Goal: Task Accomplishment & Management: Use online tool/utility

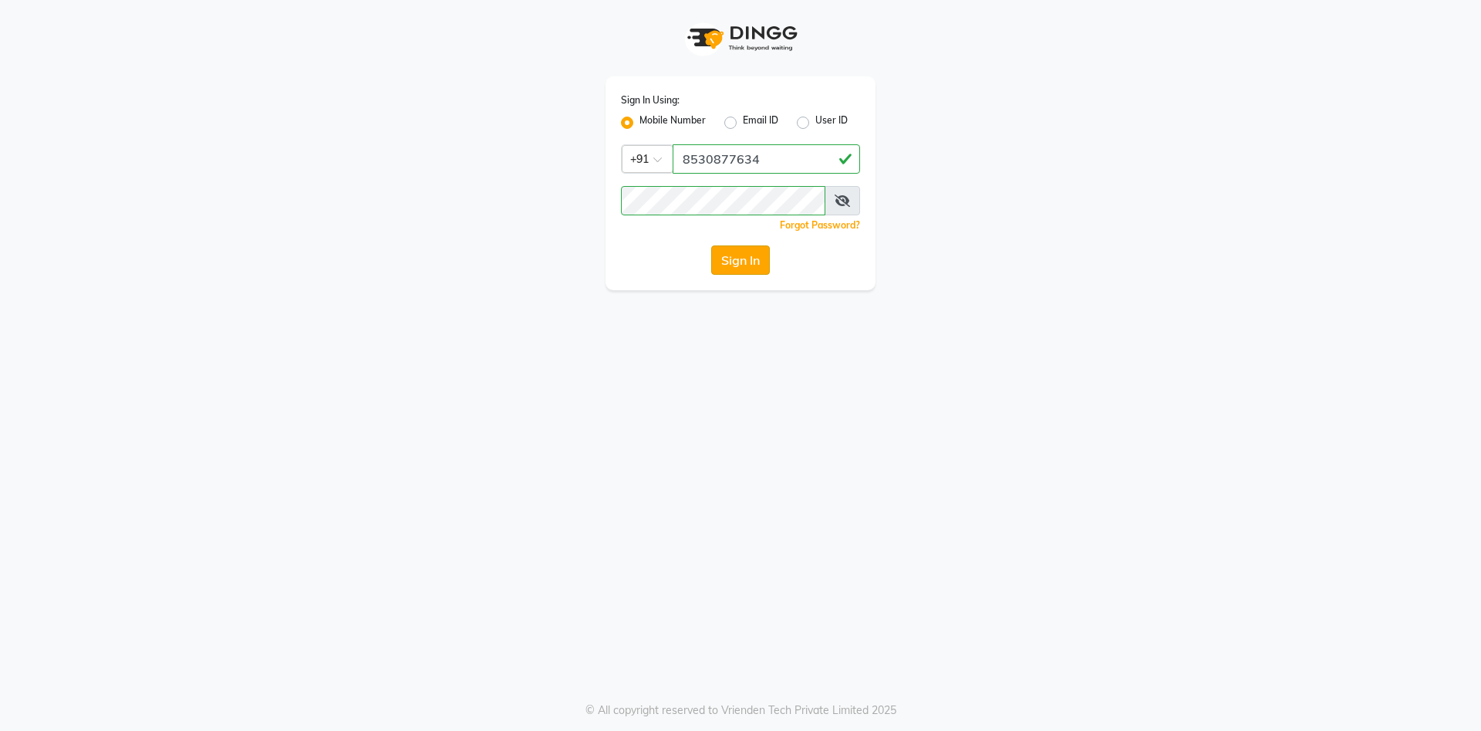
type input "8530877634"
click at [738, 265] on button "Sign In" at bounding box center [740, 259] width 59 height 29
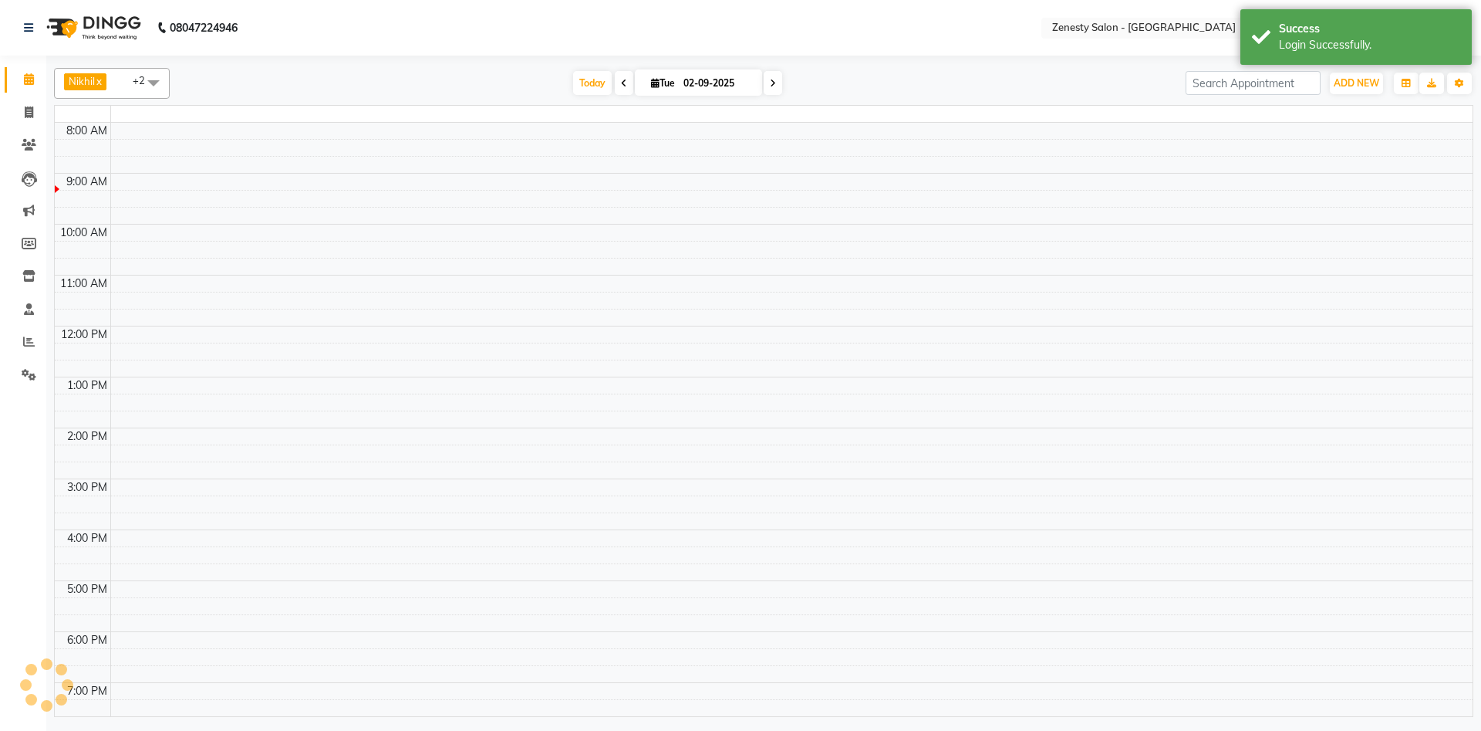
select select "en"
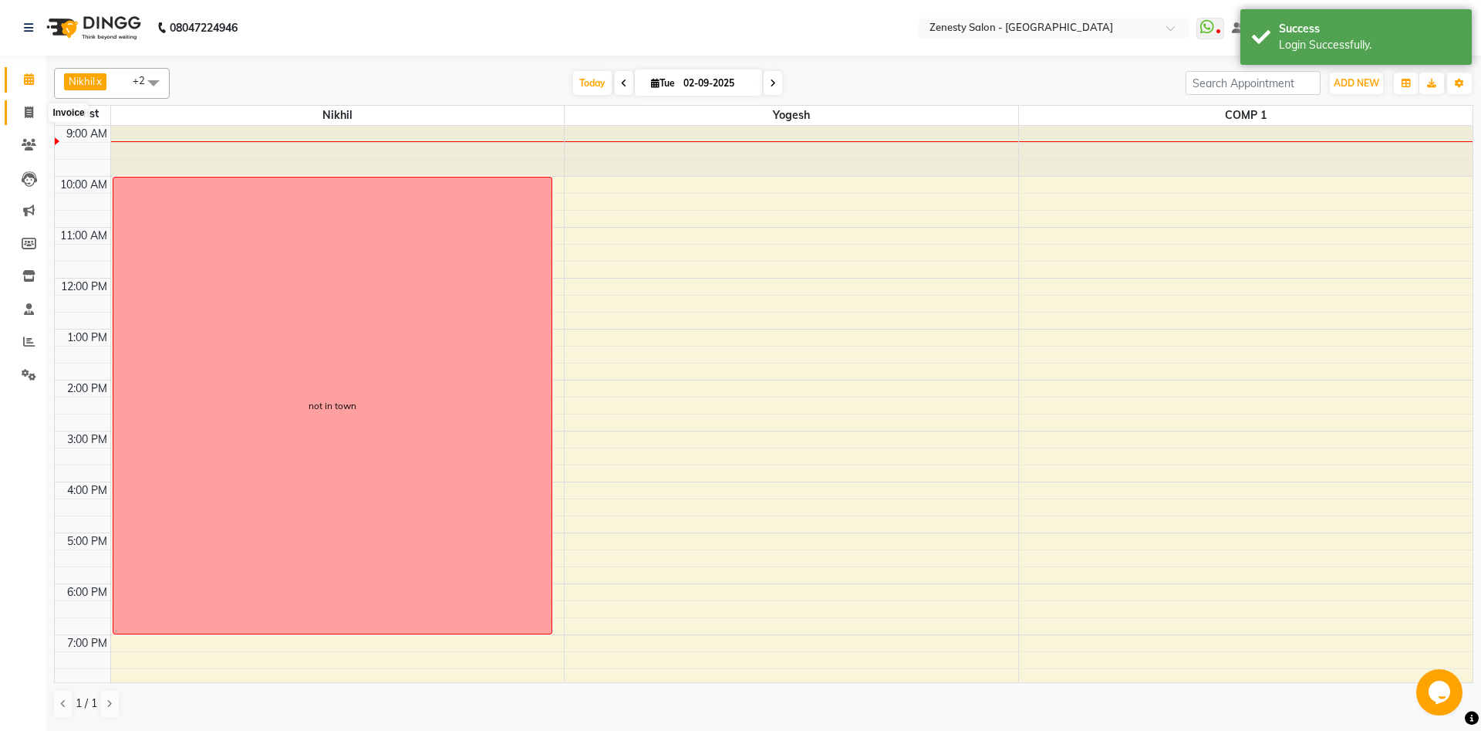
click at [27, 113] on icon at bounding box center [29, 112] width 8 height 12
select select "service"
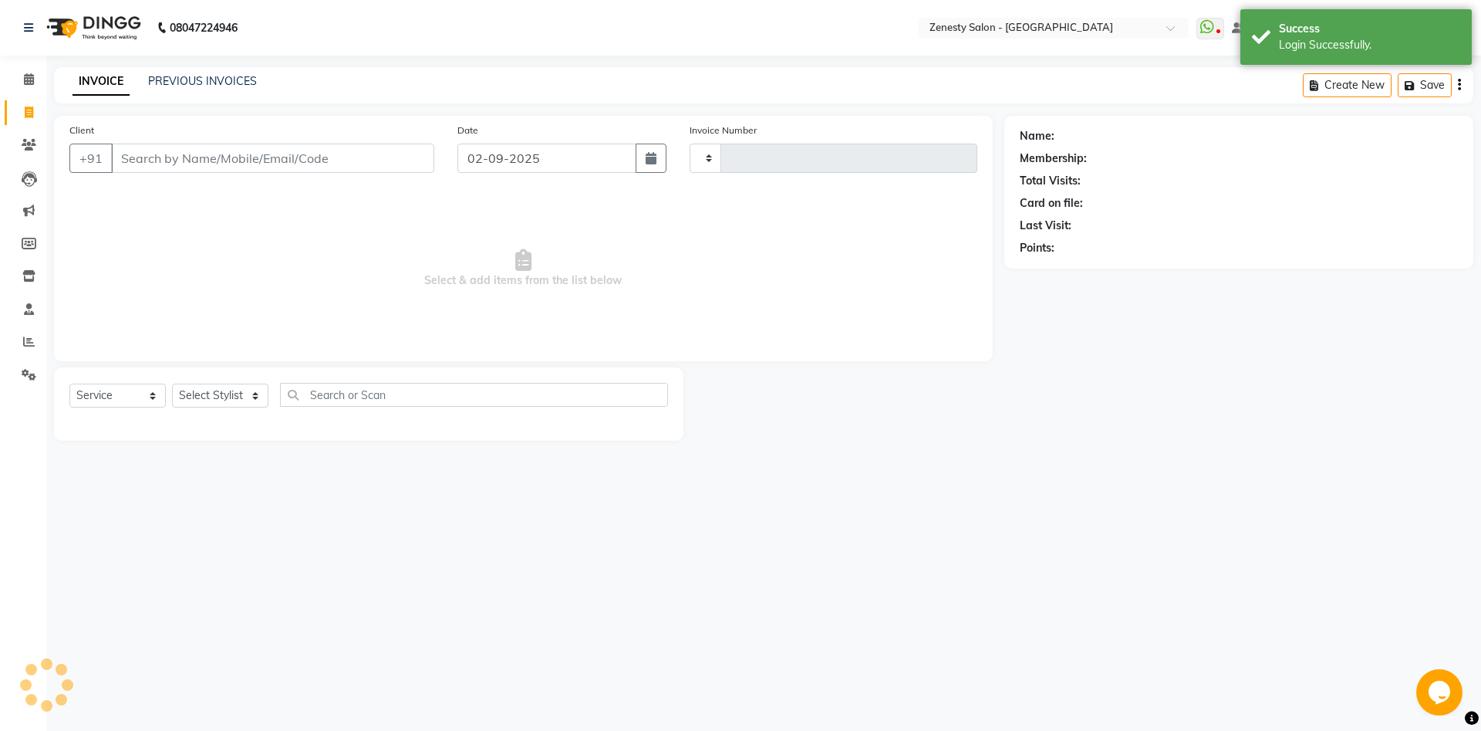
type input "5618"
select select "5713"
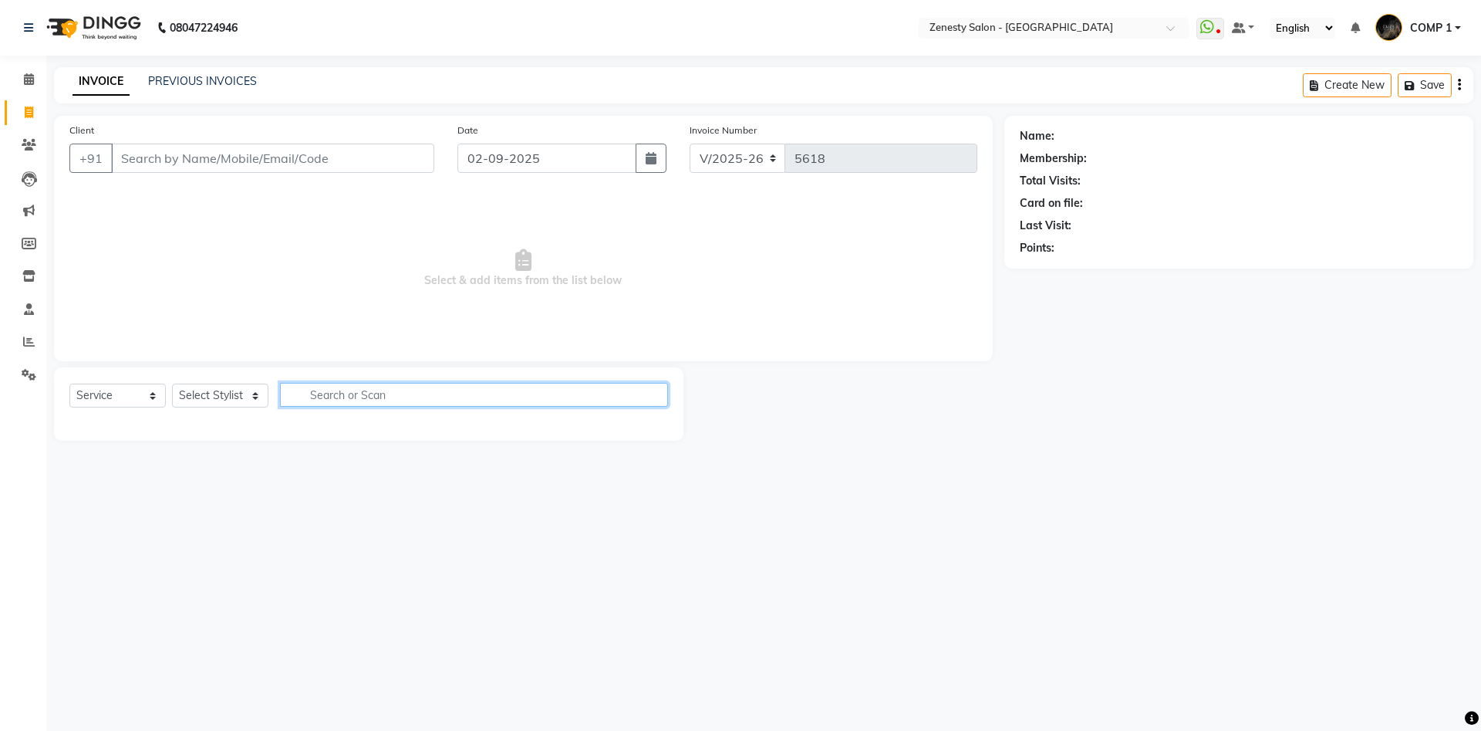
click at [453, 404] on input "text" at bounding box center [474, 395] width 388 height 24
click at [32, 276] on icon at bounding box center [28, 276] width 13 height 12
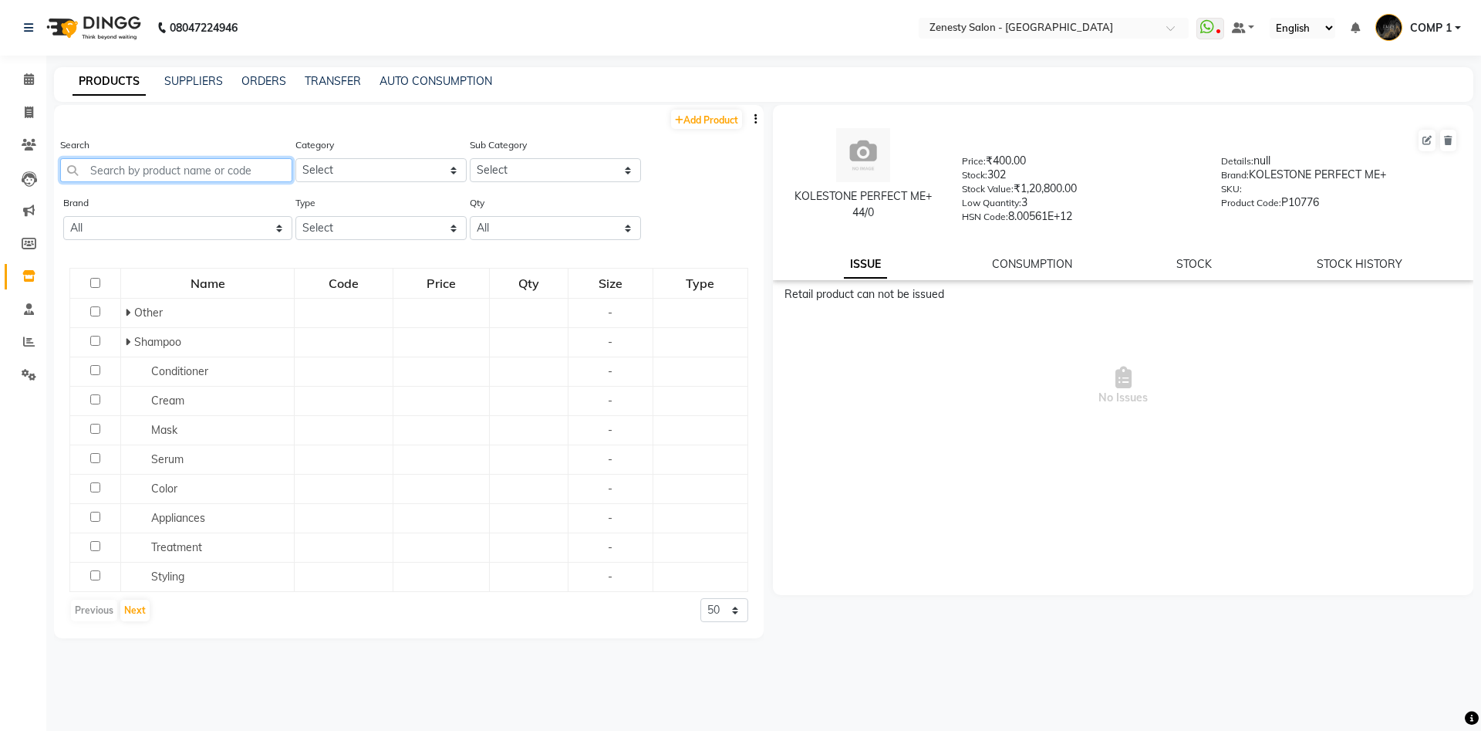
click at [194, 169] on input "text" at bounding box center [176, 170] width 232 height 24
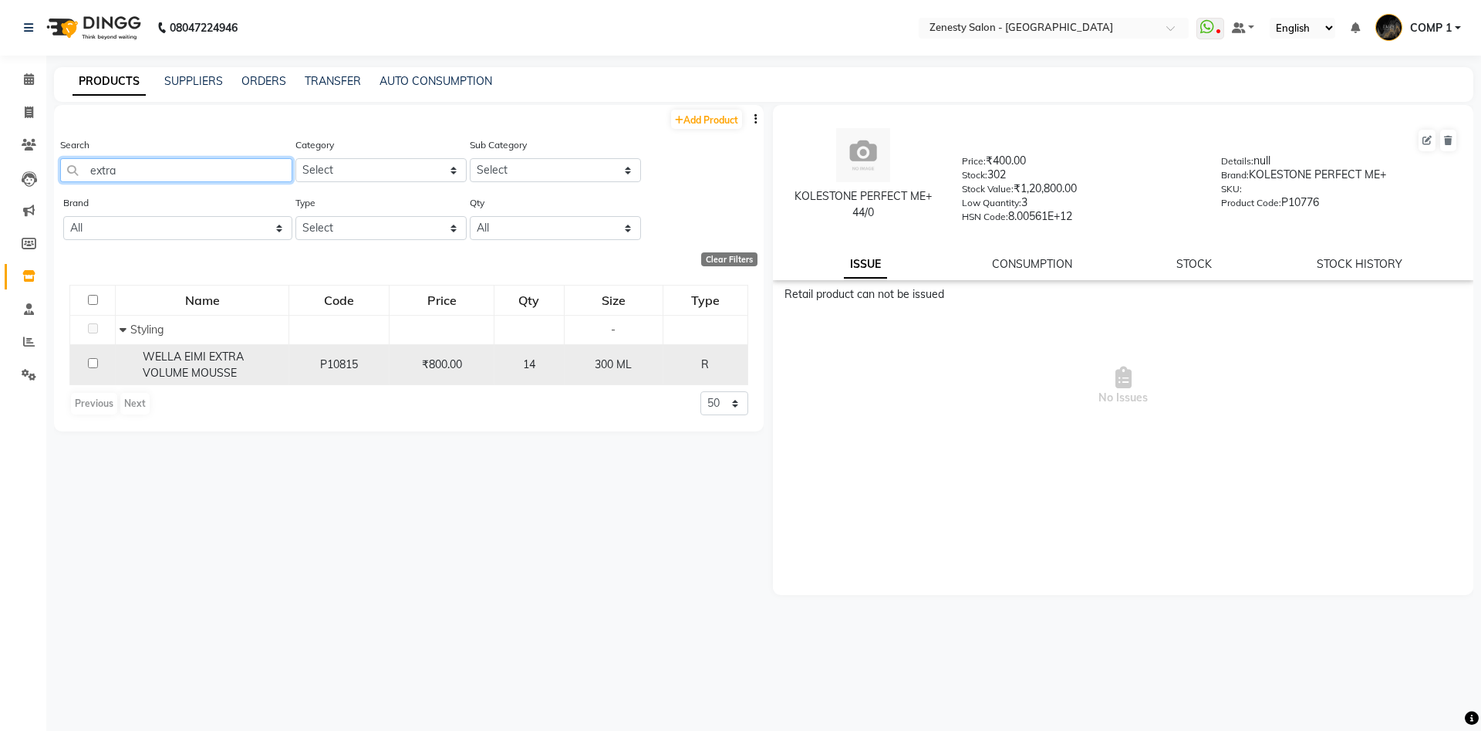
type input "extra"
click at [197, 360] on span "WELLA EIMI EXTRA VOLUME MOUSSE" at bounding box center [193, 365] width 101 height 30
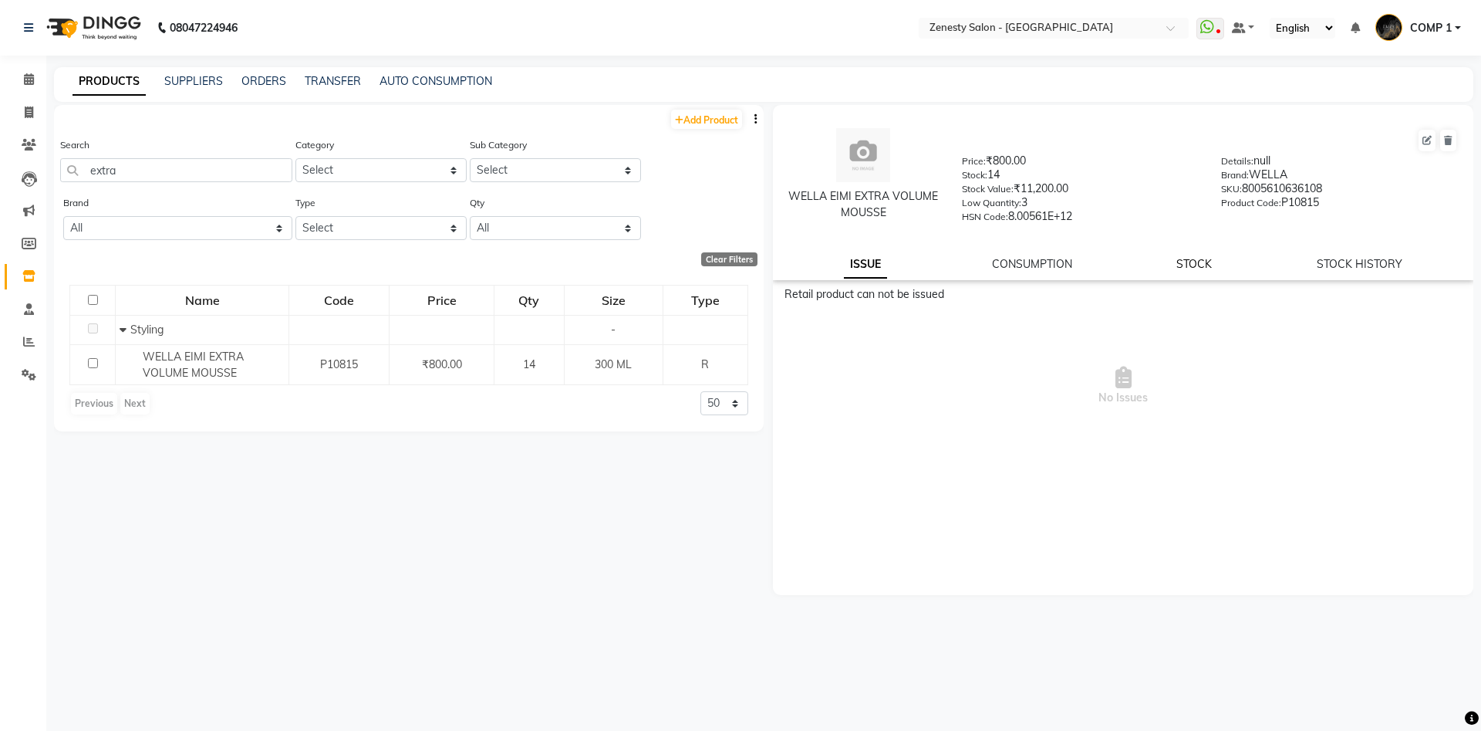
click at [1197, 261] on link "STOCK" at bounding box center [1194, 264] width 35 height 14
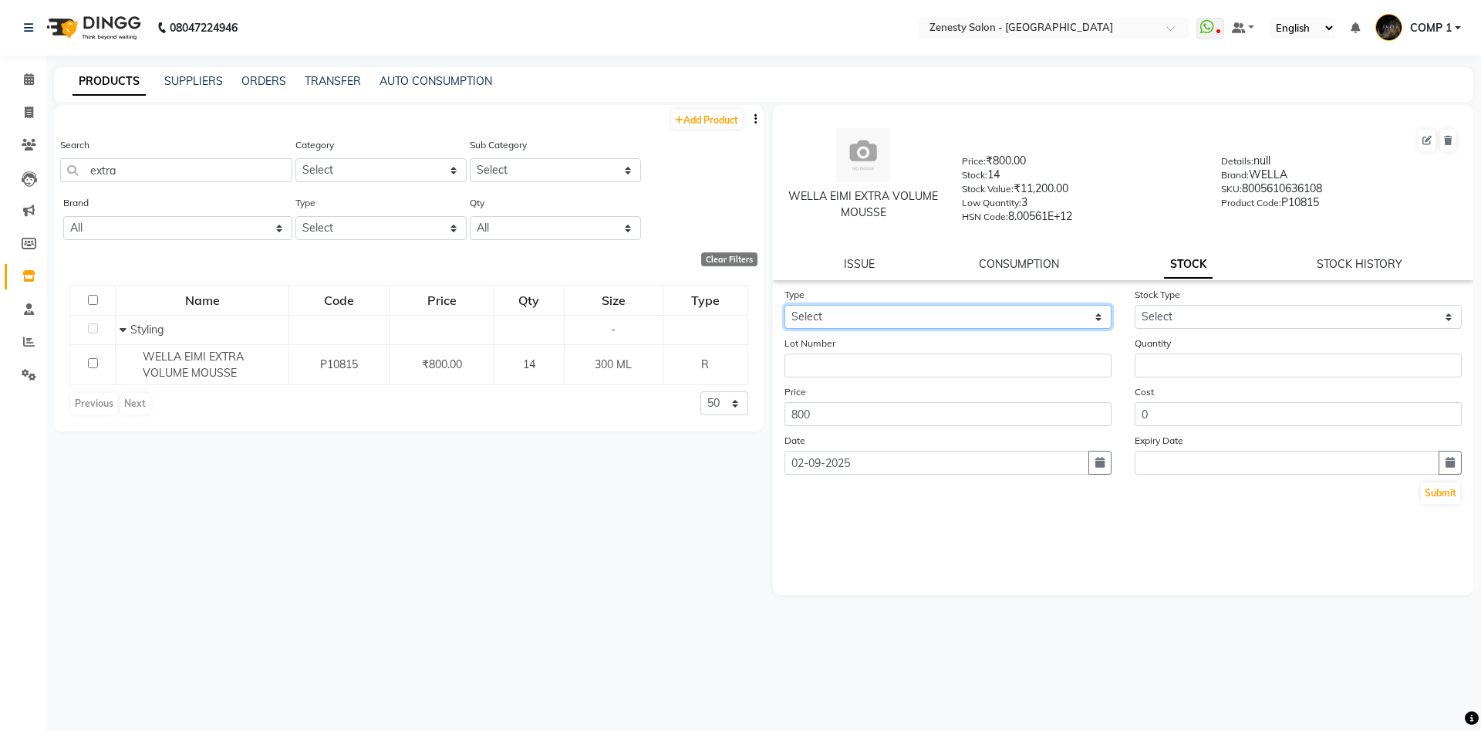
click at [785, 305] on select "Select In Out" at bounding box center [948, 317] width 327 height 24
select select "out"
click option "Out" at bounding box center [0, 0] width 0 height 0
select select
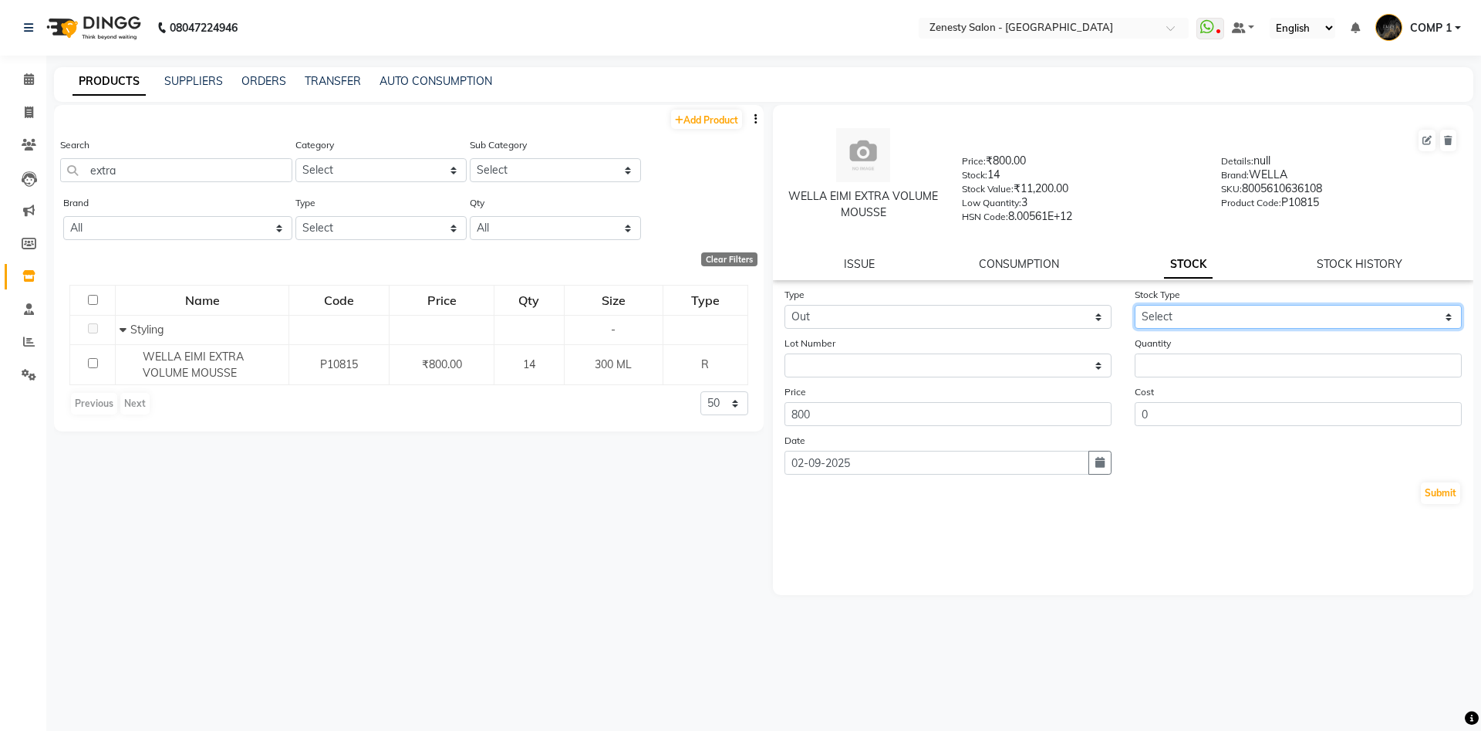
click at [1135, 305] on select "Select Internal Use Damaged Expired Adjustment Return Other" at bounding box center [1298, 317] width 327 height 24
select select "internal use"
click option "Internal Use" at bounding box center [0, 0] width 0 height 0
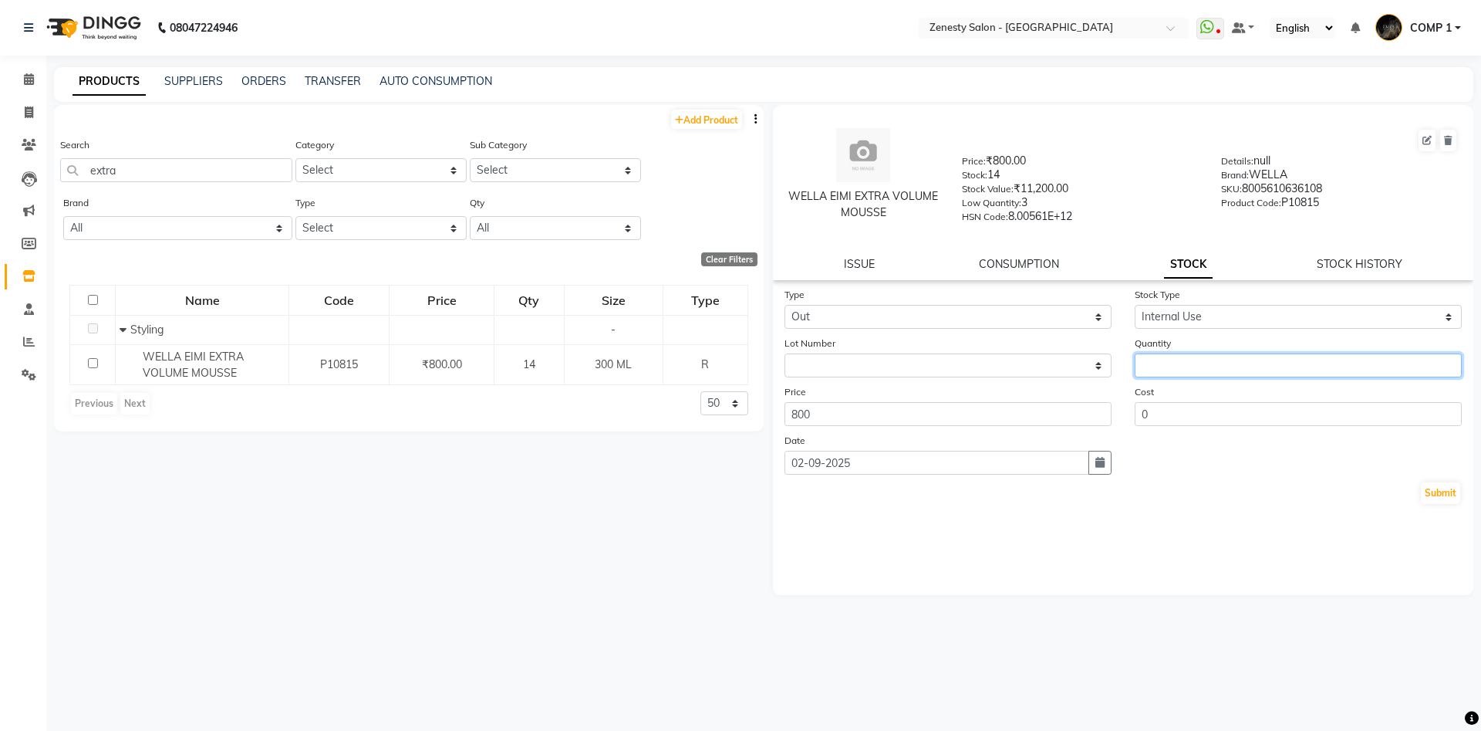
click at [1182, 359] on input "number" at bounding box center [1298, 365] width 327 height 24
type input "1"
click at [1449, 362] on input "1" at bounding box center [1298, 365] width 327 height 24
click at [1449, 492] on button "Submit" at bounding box center [1440, 493] width 39 height 22
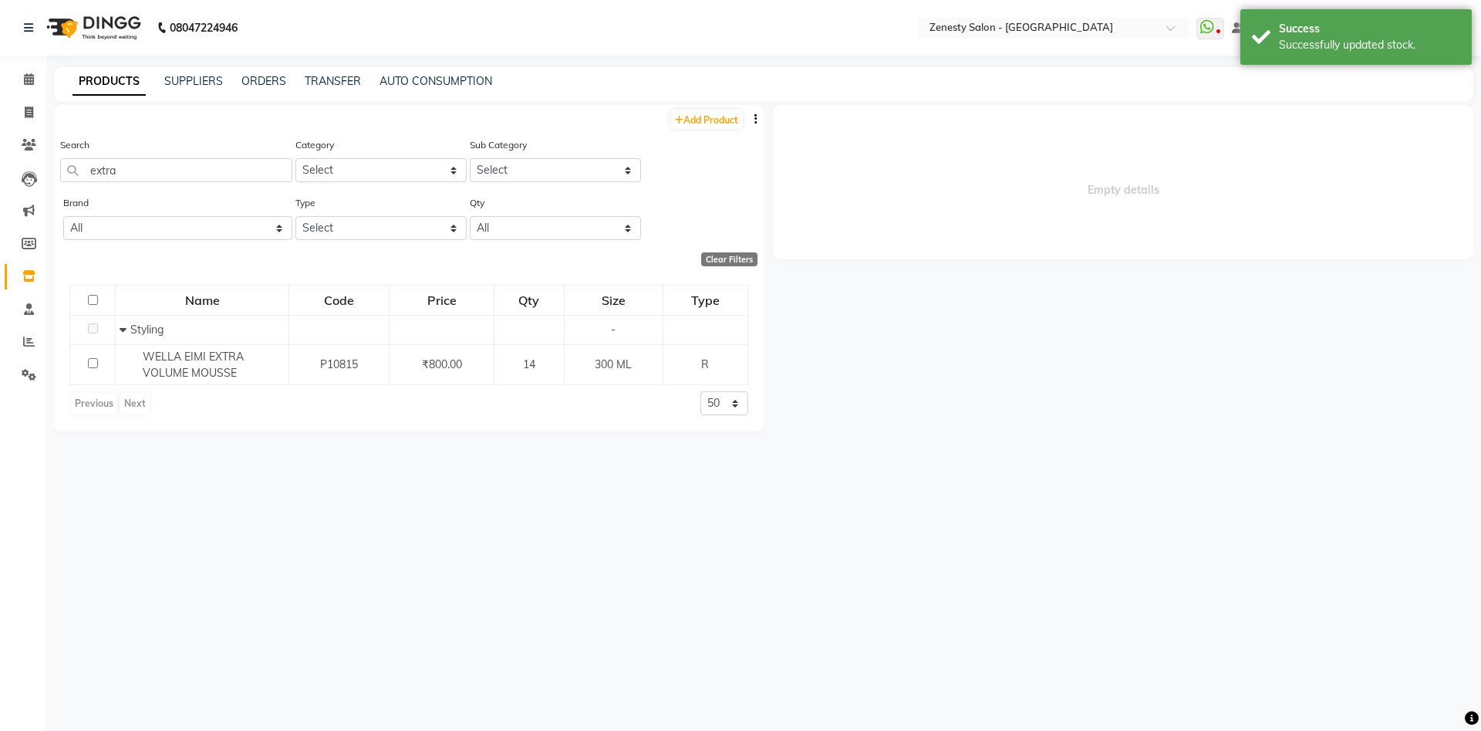
select select
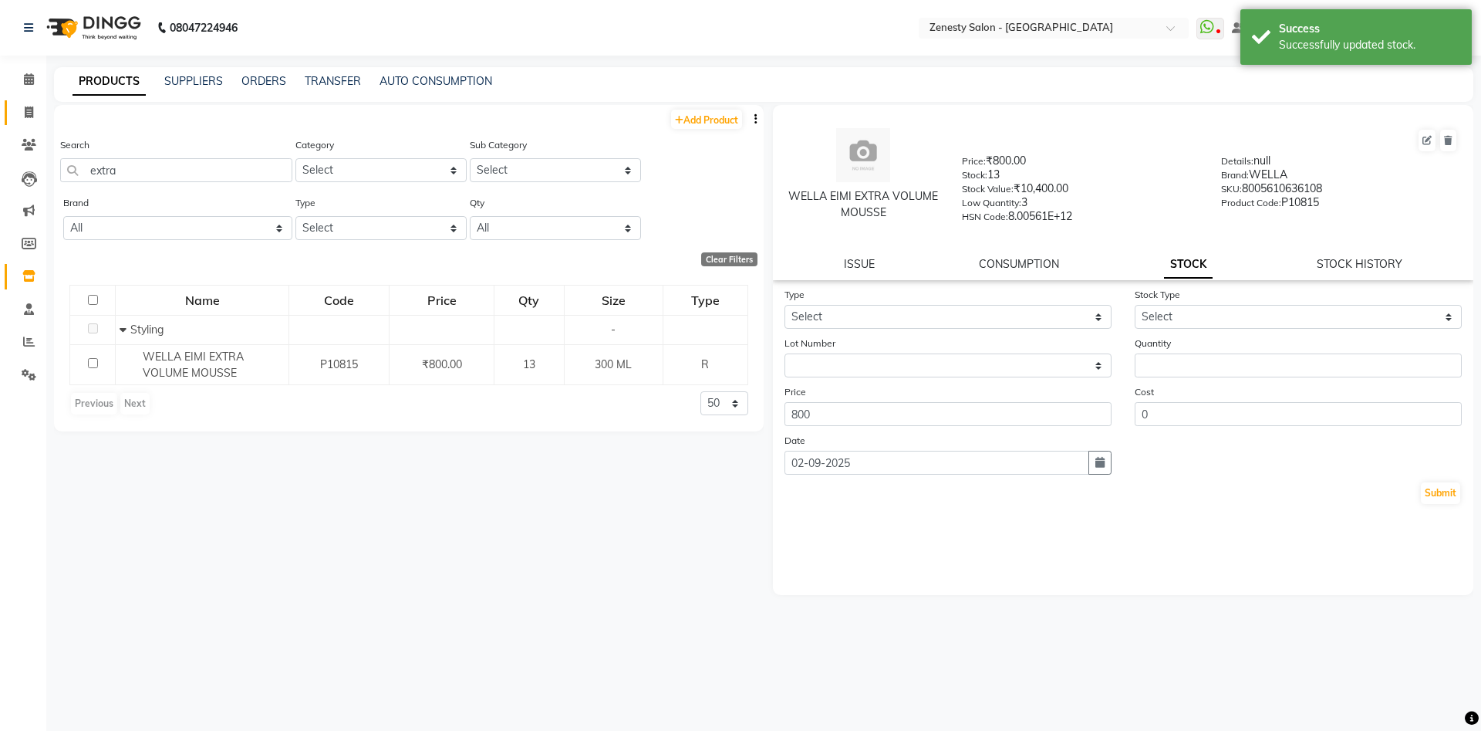
drag, startPoint x: 31, startPoint y: 100, endPoint x: 27, endPoint y: 117, distance: 18.2
click at [27, 117] on li "Invoice" at bounding box center [23, 112] width 46 height 33
click at [27, 117] on icon at bounding box center [29, 112] width 8 height 12
select select "5713"
select select "service"
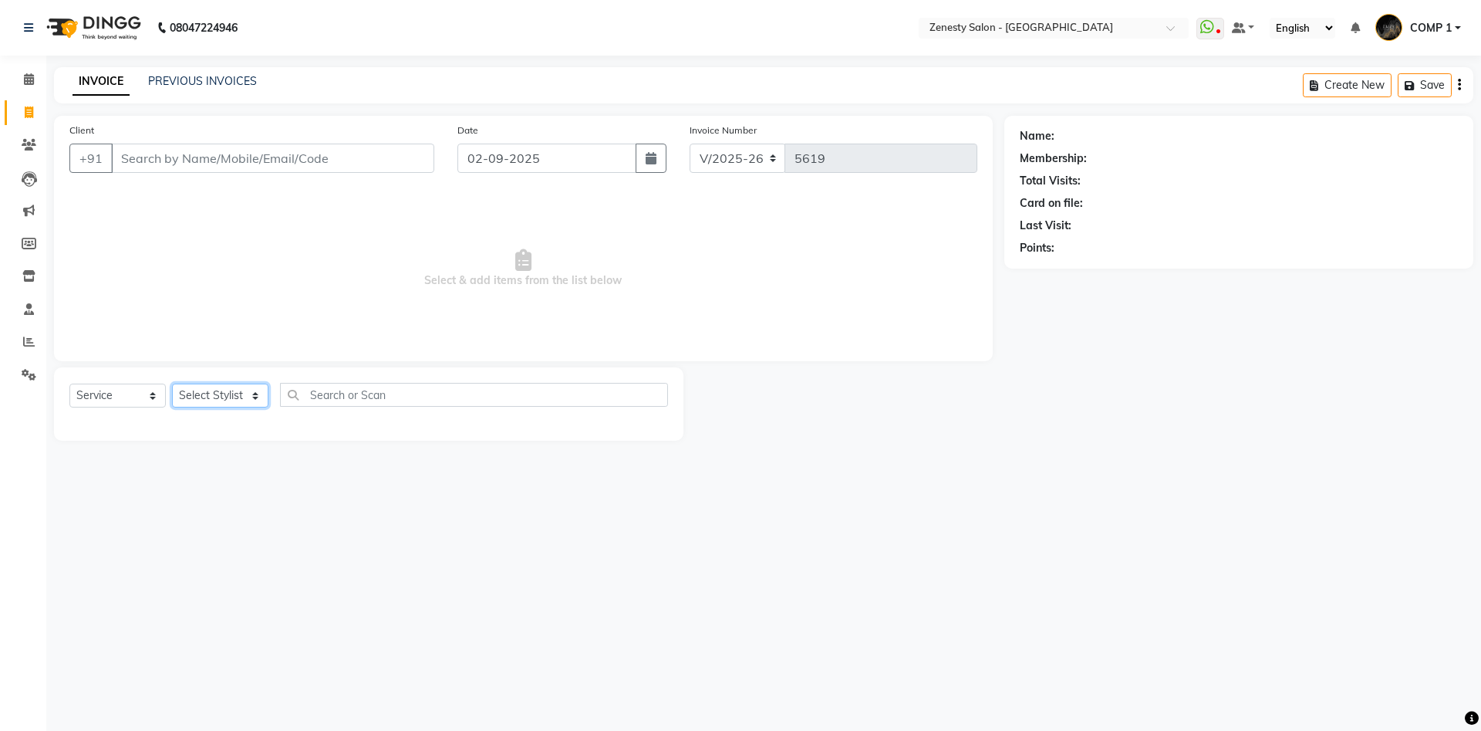
click at [172, 383] on select "Select Stylist Aanand Aarti Aashik [PERSON_NAME] [PERSON_NAME] Khalifa [PERSON_…" at bounding box center [220, 395] width 96 height 24
select select "81093"
click option "COMP 1" at bounding box center [0, 0] width 0 height 0
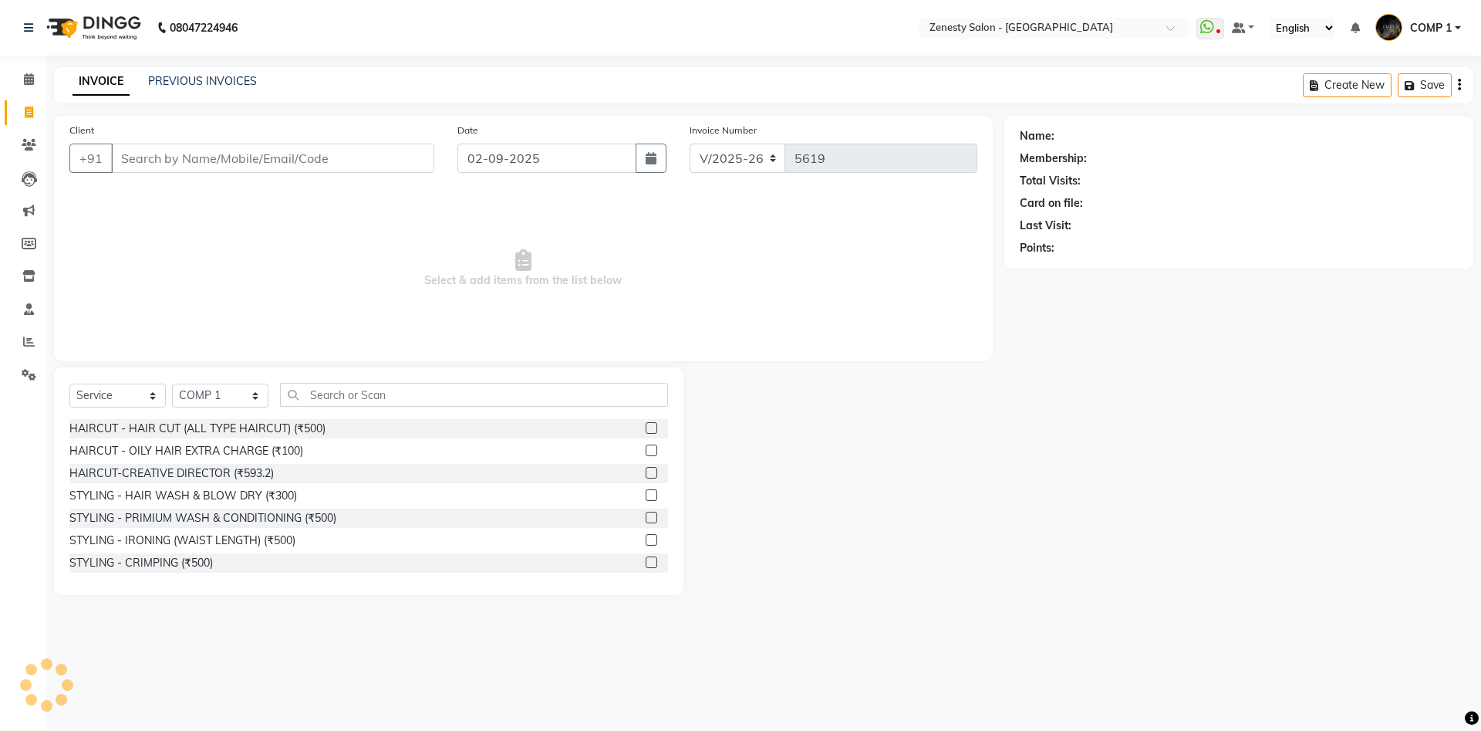
click at [336, 400] on div "Select Service Product Membership Package Voucher Prepaid Gift Card Select Styl…" at bounding box center [369, 481] width 630 height 228
click at [1411, 665] on div "08047224946 Select Location × Zenesty Salon - Nadiad, Petlad Road WhatsApp Stat…" at bounding box center [740, 365] width 1481 height 731
click at [1470, 713] on icon at bounding box center [1472, 718] width 14 height 14
click at [1272, 692] on div "08047224946 Select Location × Zenesty Salon - Nadiad, Petlad Road WhatsApp Stat…" at bounding box center [740, 365] width 1481 height 731
